Goal: Information Seeking & Learning: Learn about a topic

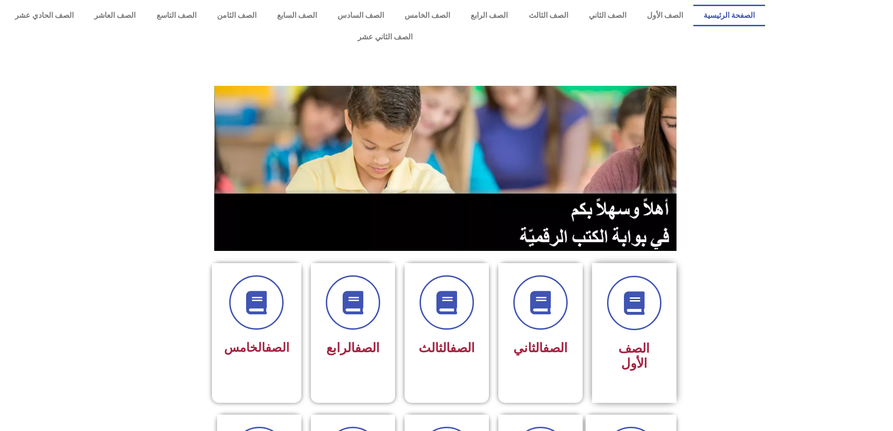
click at [649, 337] on div "الصف الأول" at bounding box center [634, 356] width 59 height 39
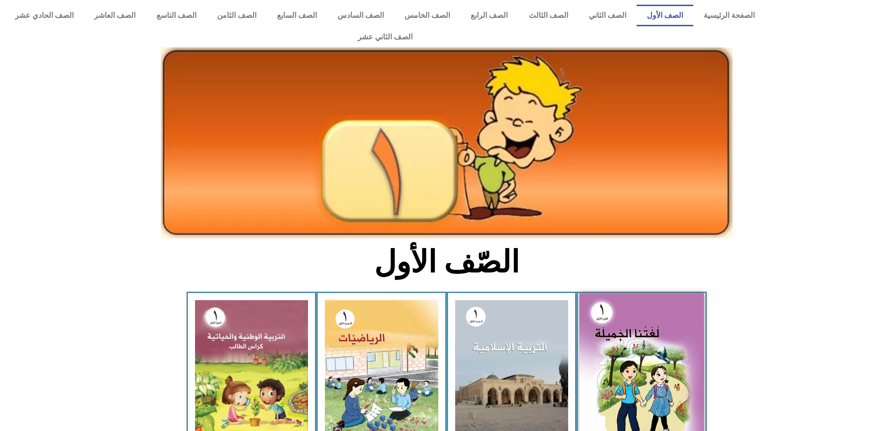
click at [628, 293] on img at bounding box center [641, 370] width 125 height 154
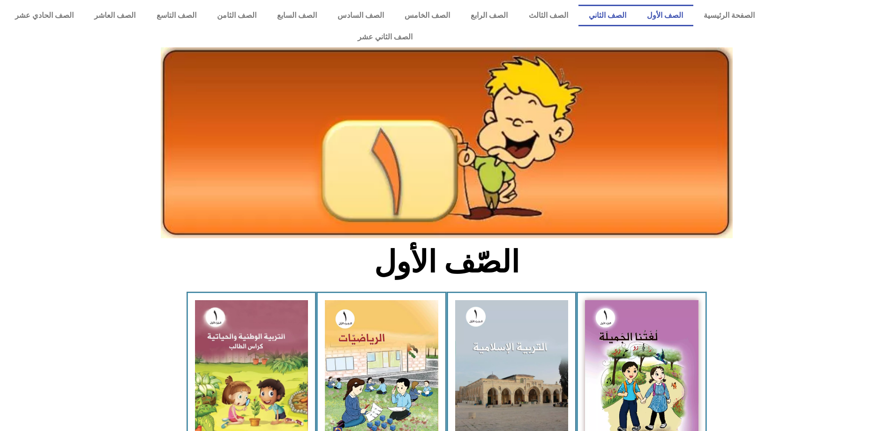
click at [615, 18] on link "الصف الثاني" at bounding box center [607, 16] width 58 height 22
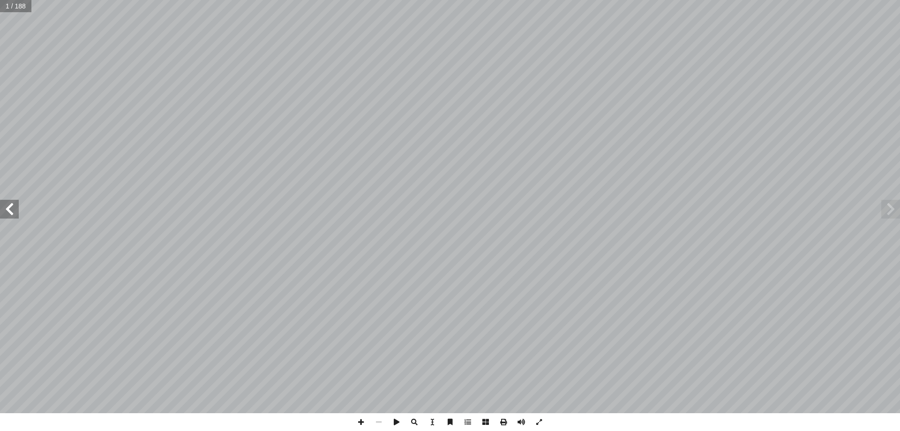
click at [0, 205] on span at bounding box center [9, 209] width 19 height 19
click at [893, 215] on span at bounding box center [890, 209] width 19 height 19
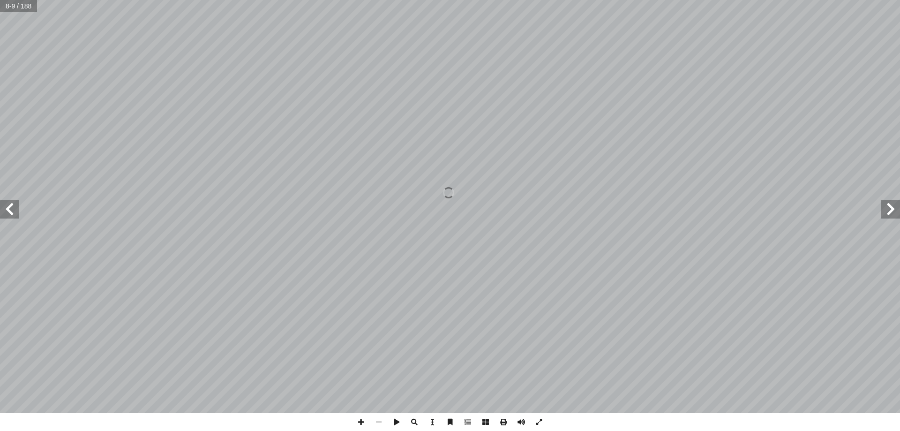
click at [893, 215] on span at bounding box center [890, 209] width 19 height 19
click at [18, 213] on span at bounding box center [9, 209] width 19 height 19
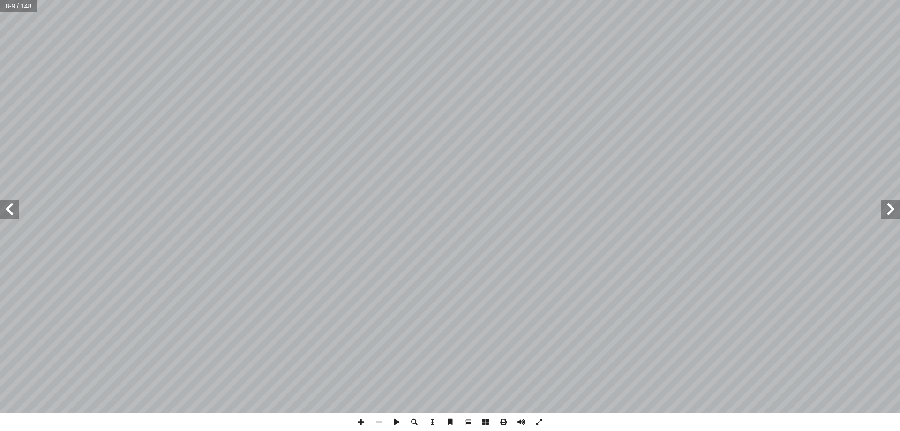
click at [18, 213] on span at bounding box center [9, 209] width 19 height 19
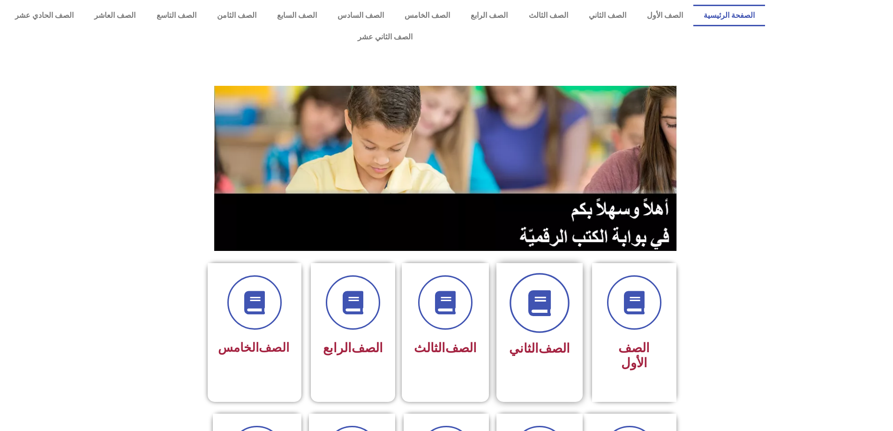
click at [536, 290] on icon at bounding box center [539, 303] width 26 height 26
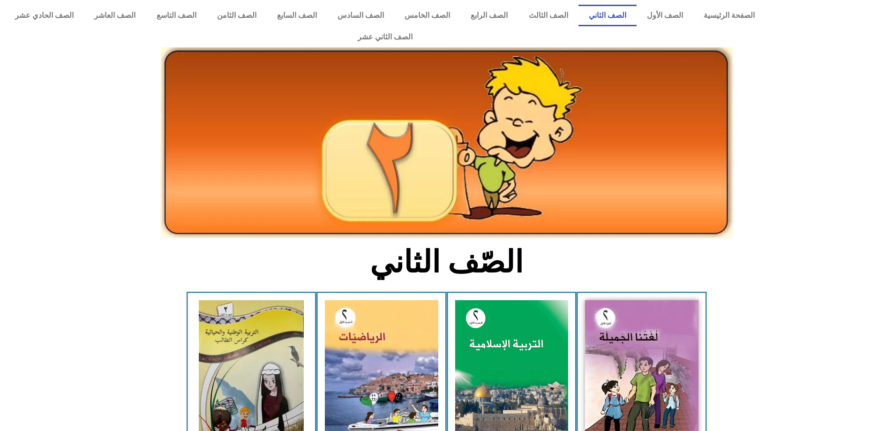
click at [706, 385] on div "لغتنا الجميلة - الجزء الأول​" at bounding box center [642, 376] width 130 height 168
click at [578, 11] on link "الصف الثالث" at bounding box center [548, 16] width 60 height 22
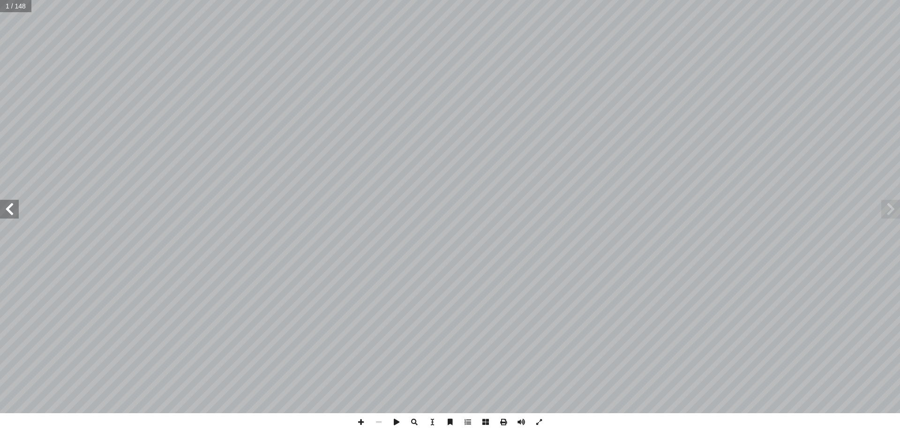
click at [11, 213] on span at bounding box center [9, 209] width 19 height 19
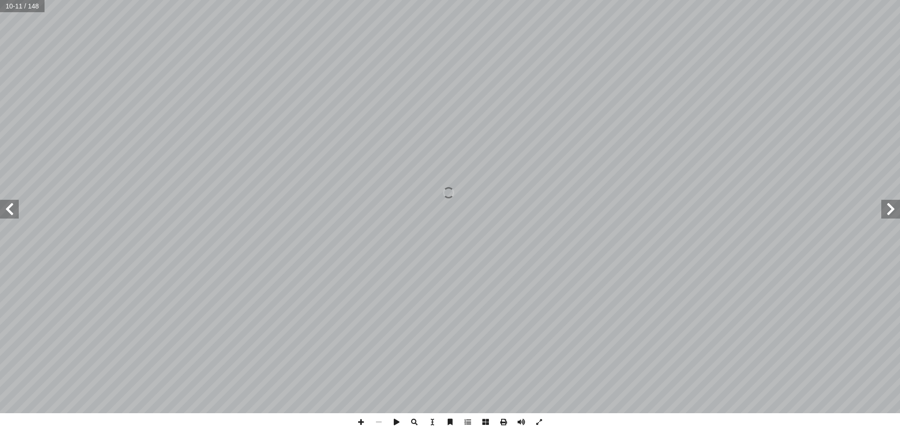
click at [7, 203] on span at bounding box center [9, 209] width 19 height 19
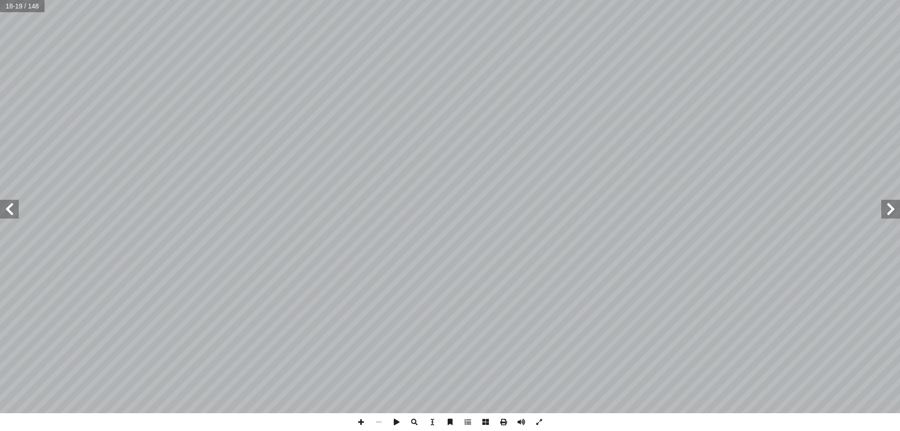
click at [7, 203] on span at bounding box center [9, 209] width 19 height 19
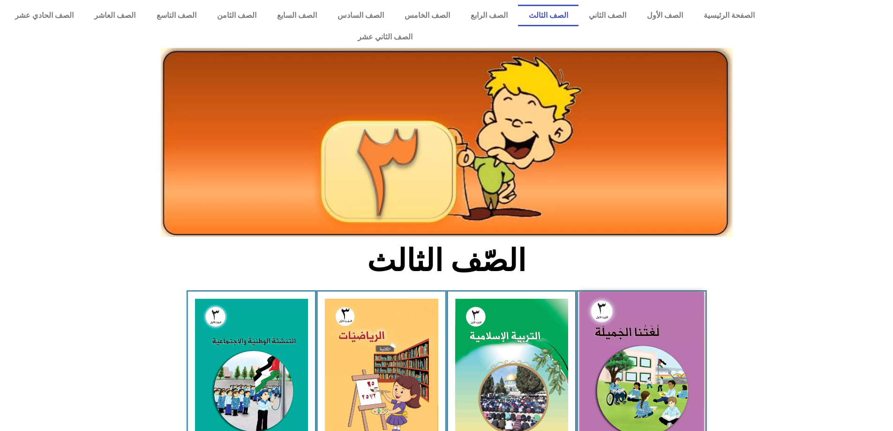
click at [604, 311] on img at bounding box center [641, 368] width 125 height 153
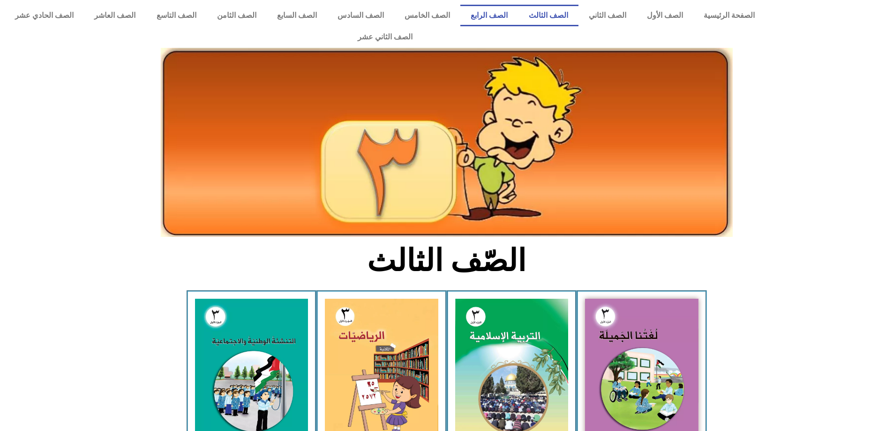
click at [503, 15] on link "الصف الرابع" at bounding box center [489, 16] width 58 height 22
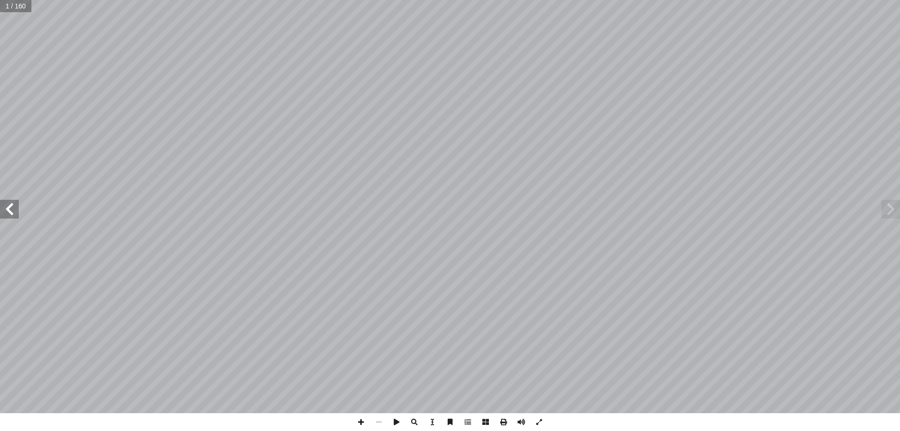
click at [10, 216] on span at bounding box center [9, 209] width 19 height 19
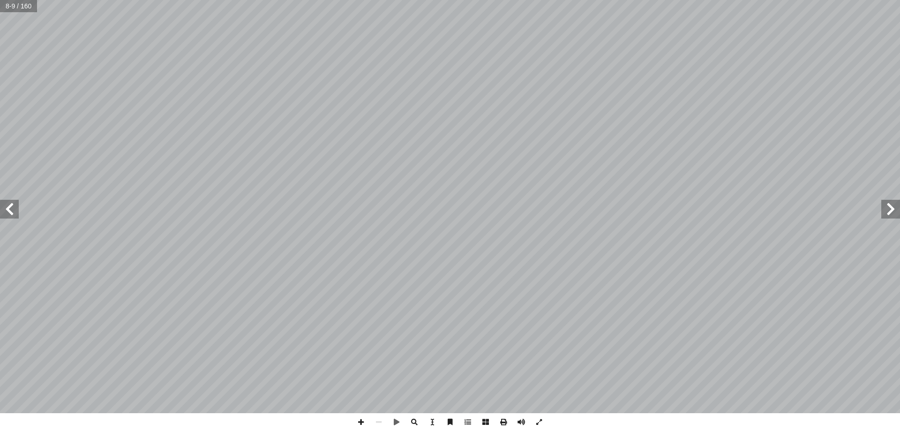
click at [11, 214] on span at bounding box center [9, 209] width 19 height 19
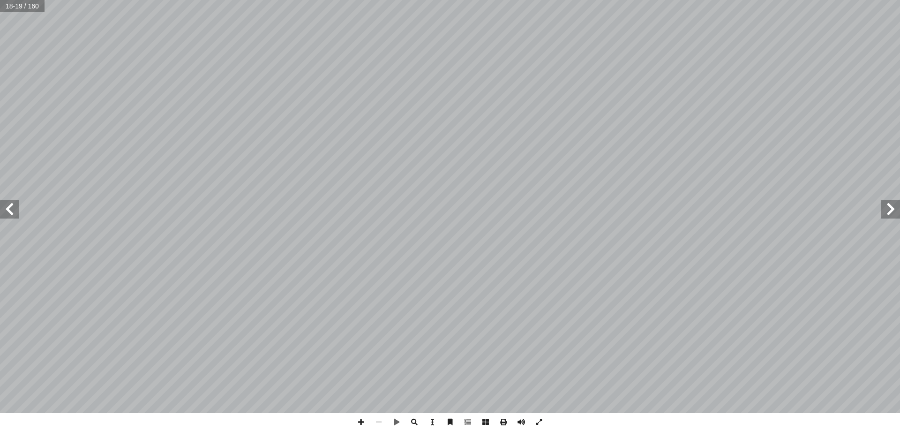
click at [11, 214] on span at bounding box center [9, 209] width 19 height 19
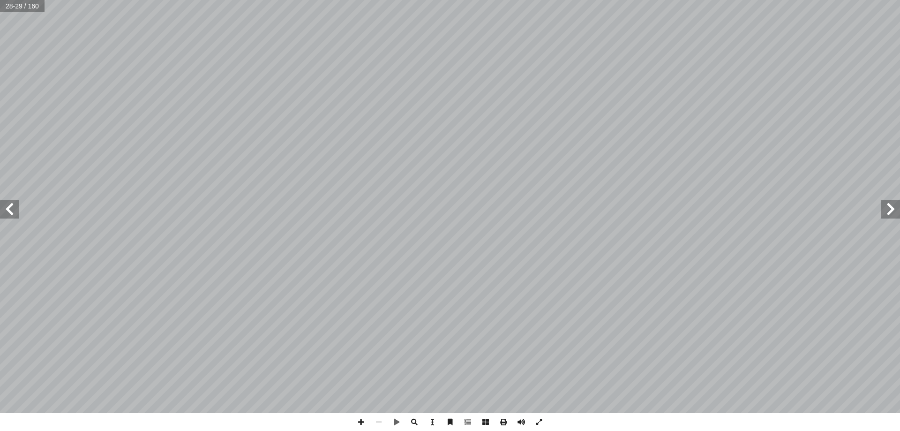
click at [9, 209] on span at bounding box center [9, 209] width 19 height 19
click at [10, 210] on span at bounding box center [9, 209] width 19 height 19
click at [888, 206] on span at bounding box center [890, 209] width 19 height 19
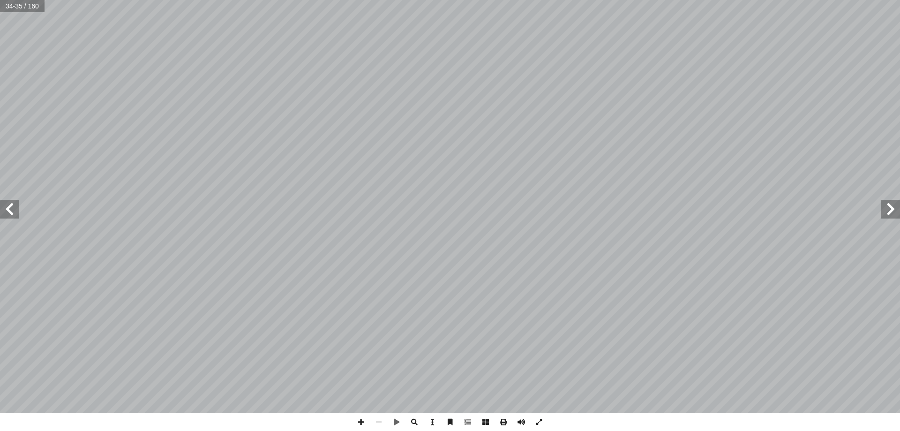
click at [7, 217] on span at bounding box center [9, 209] width 19 height 19
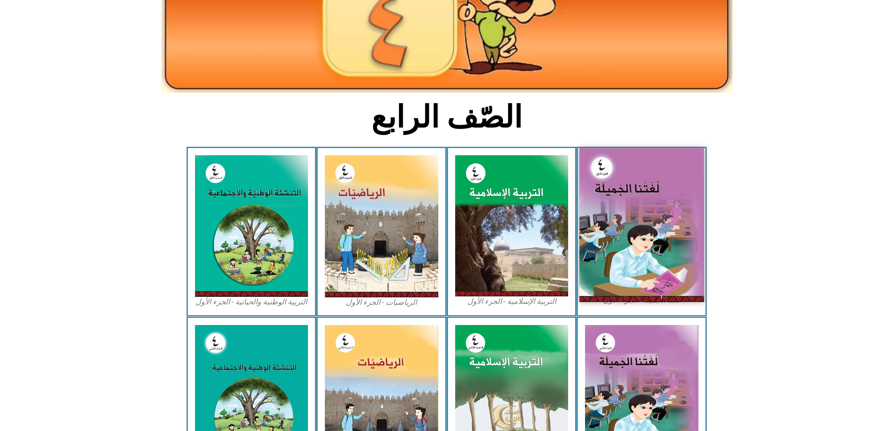
scroll to position [188, 0]
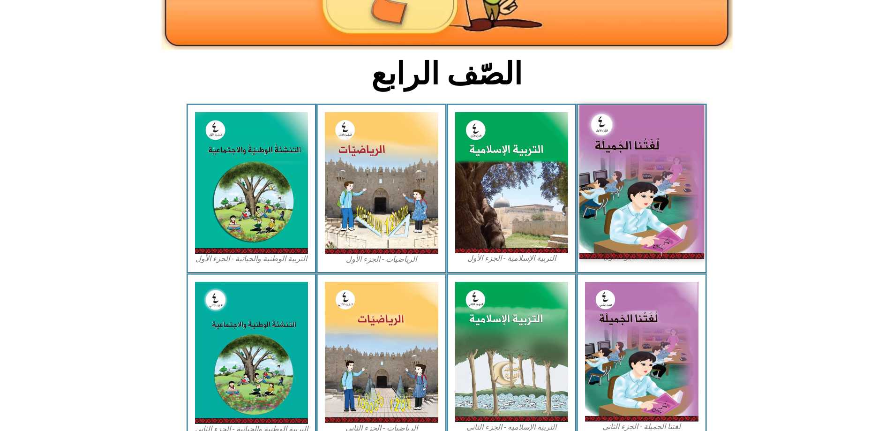
click at [628, 178] on img at bounding box center [641, 181] width 125 height 153
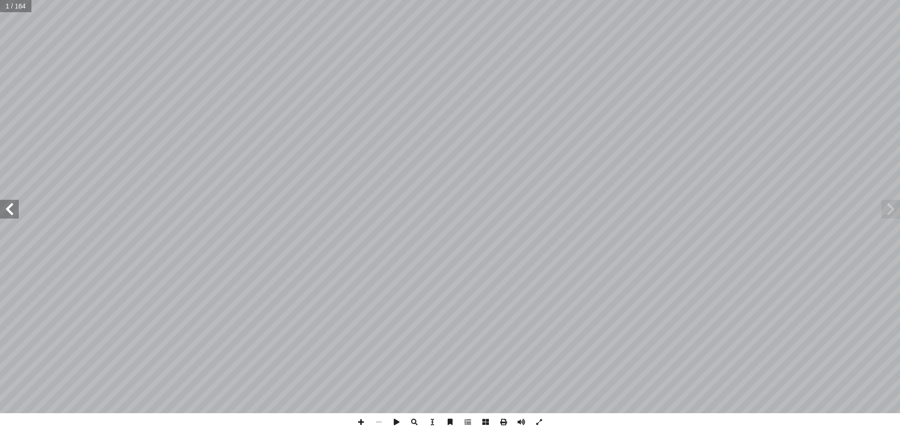
click at [1, 211] on span at bounding box center [9, 209] width 19 height 19
click at [7, 212] on span at bounding box center [9, 209] width 19 height 19
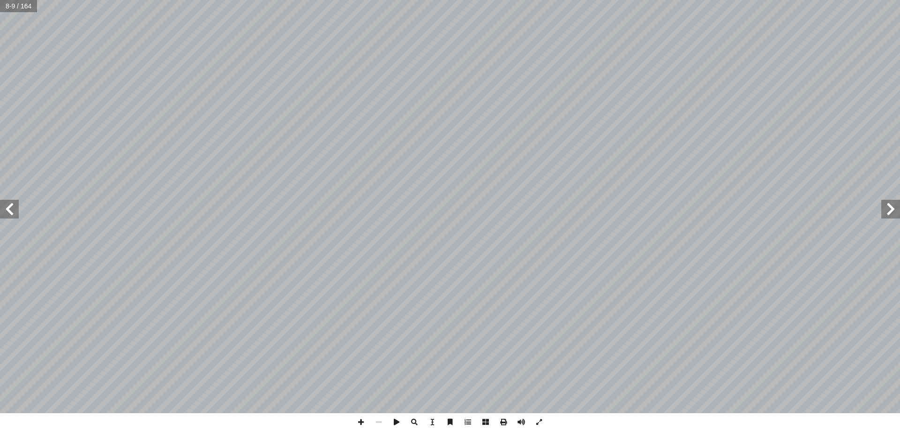
click at [7, 212] on span at bounding box center [9, 209] width 19 height 19
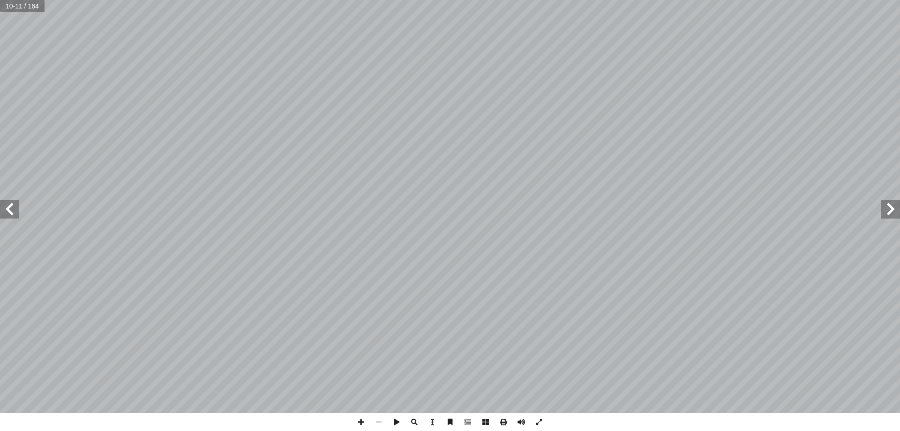
click at [7, 212] on span at bounding box center [9, 209] width 19 height 19
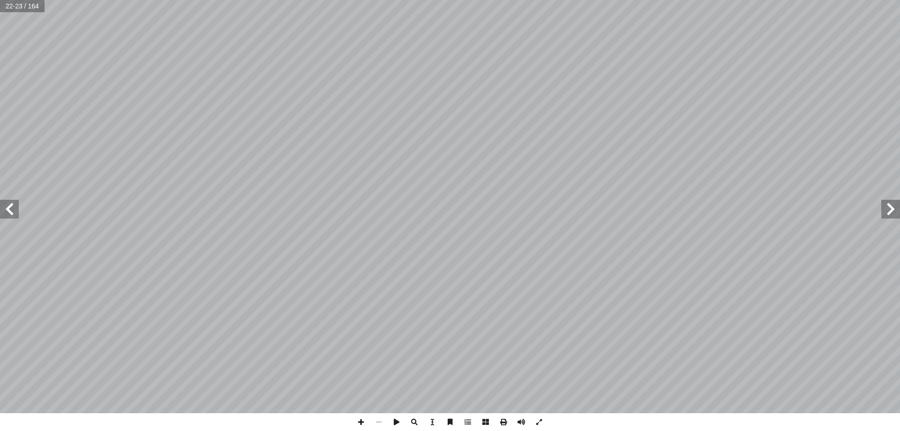
click at [7, 212] on span at bounding box center [9, 209] width 19 height 19
click at [8, 212] on span at bounding box center [9, 209] width 19 height 19
click at [2, 207] on span at bounding box center [9, 209] width 19 height 19
click at [0, 215] on span at bounding box center [9, 209] width 19 height 19
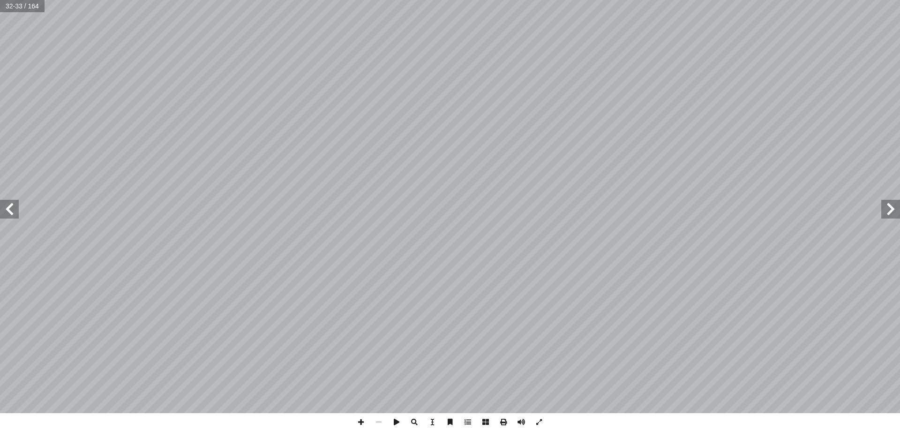
click at [892, 211] on span at bounding box center [890, 209] width 19 height 19
click at [893, 211] on span at bounding box center [890, 209] width 19 height 19
